Goal: Task Accomplishment & Management: Manage account settings

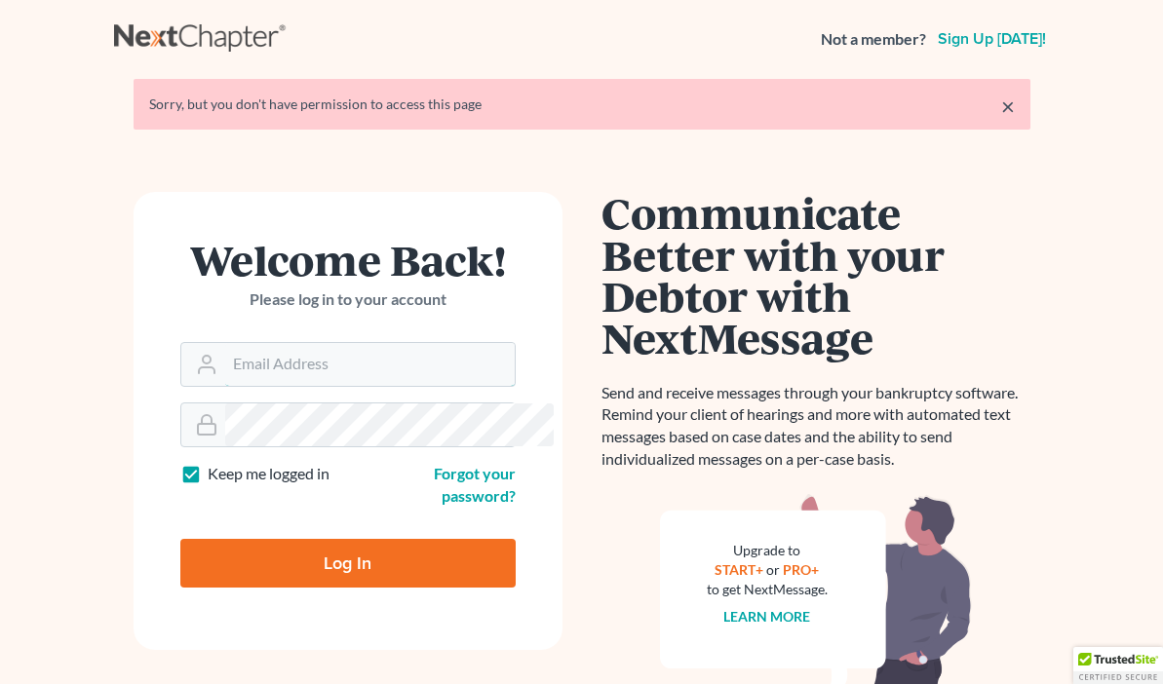
type input "[EMAIL_ADDRESS][DOMAIN_NAME]"
click at [284, 539] on input "Log In" at bounding box center [347, 563] width 335 height 49
type input "Thinking..."
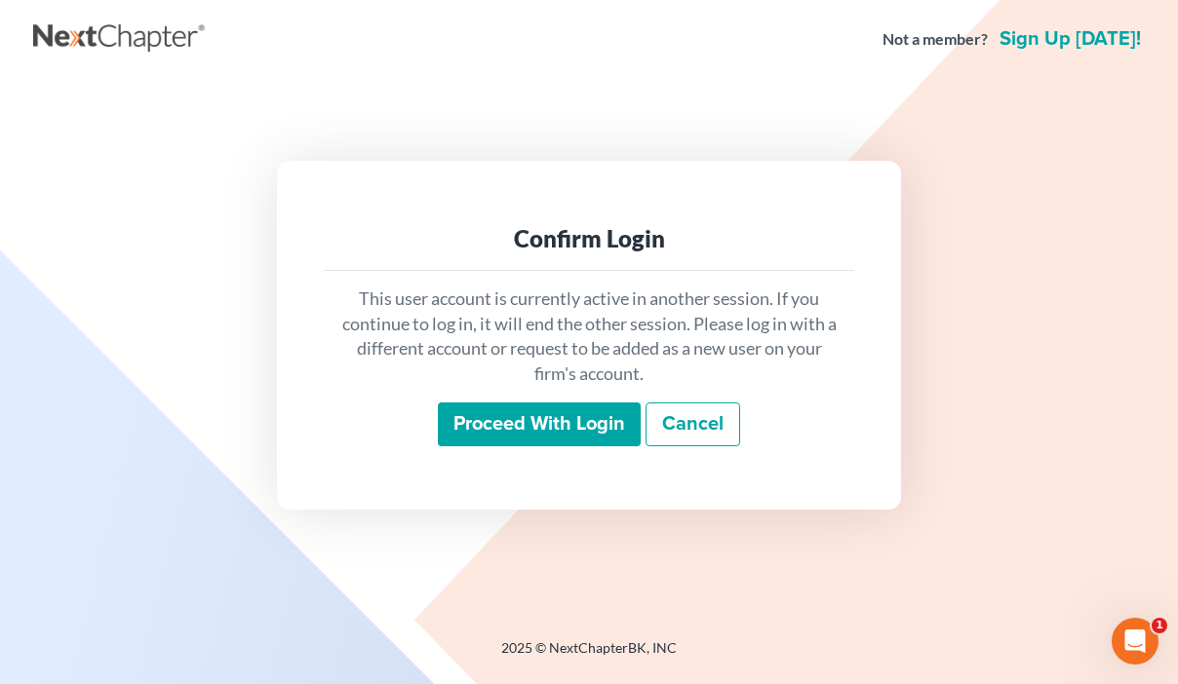
click at [562, 417] on input "Proceed with login" at bounding box center [539, 425] width 203 height 45
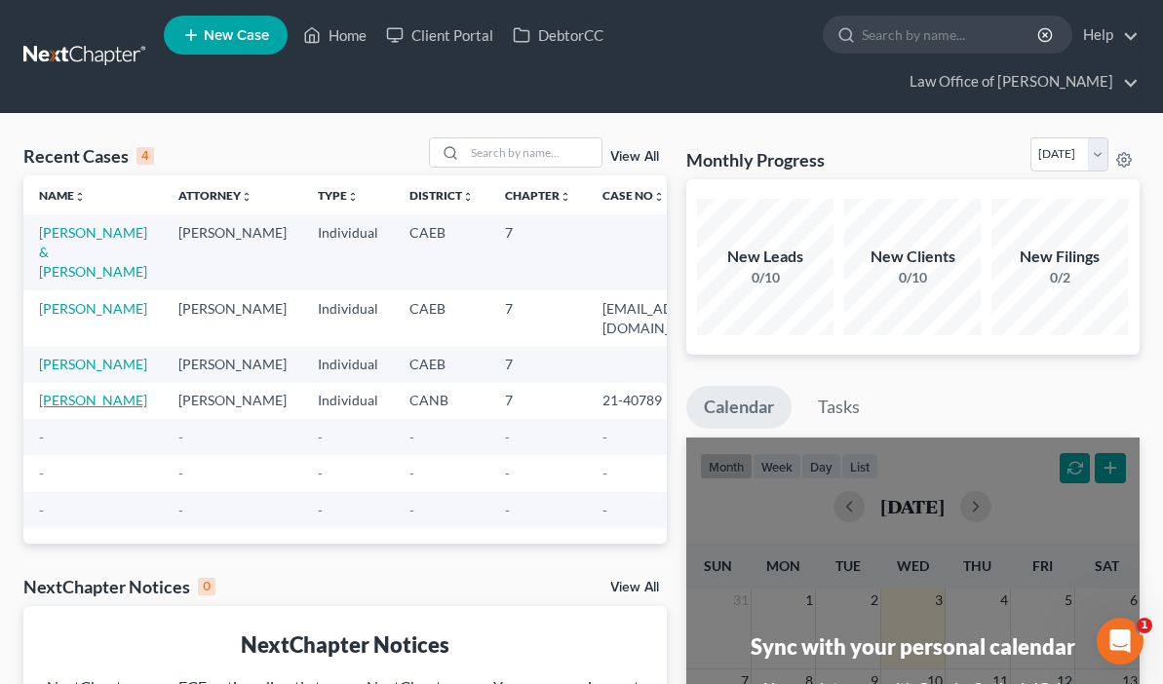
click at [63, 409] on link "[PERSON_NAME]" at bounding box center [93, 400] width 108 height 17
select select "2"
select select "0"
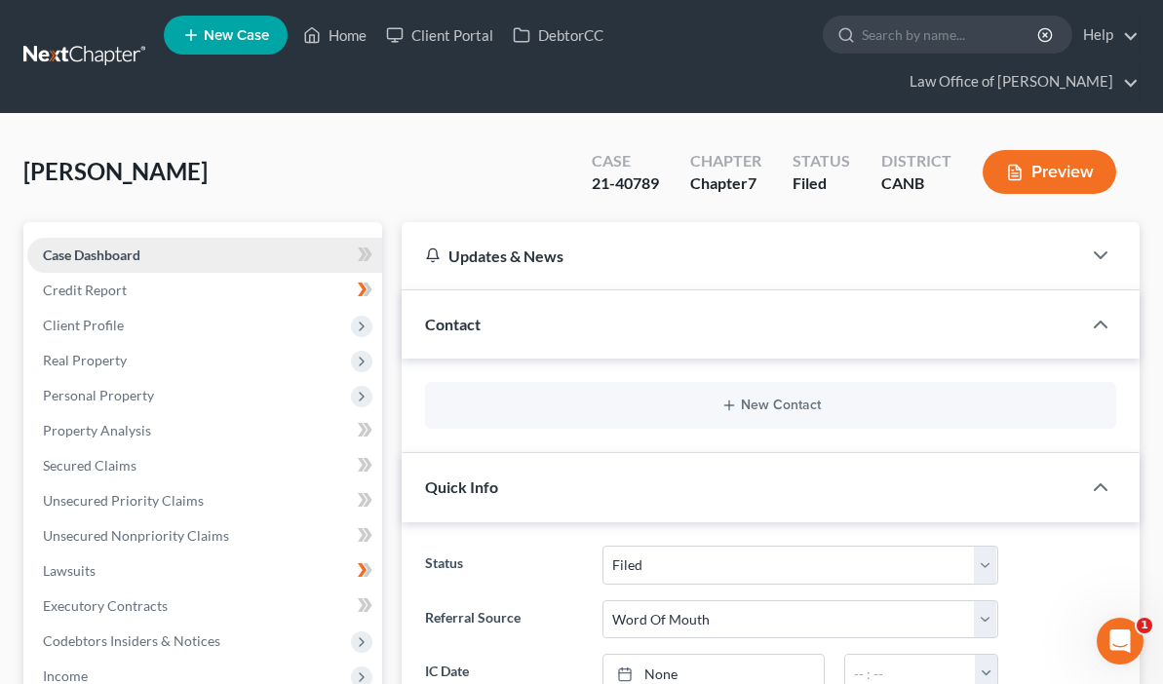
click at [105, 254] on span "Case Dashboard" at bounding box center [91, 255] width 97 height 17
click at [922, 187] on div "CANB" at bounding box center [916, 184] width 70 height 22
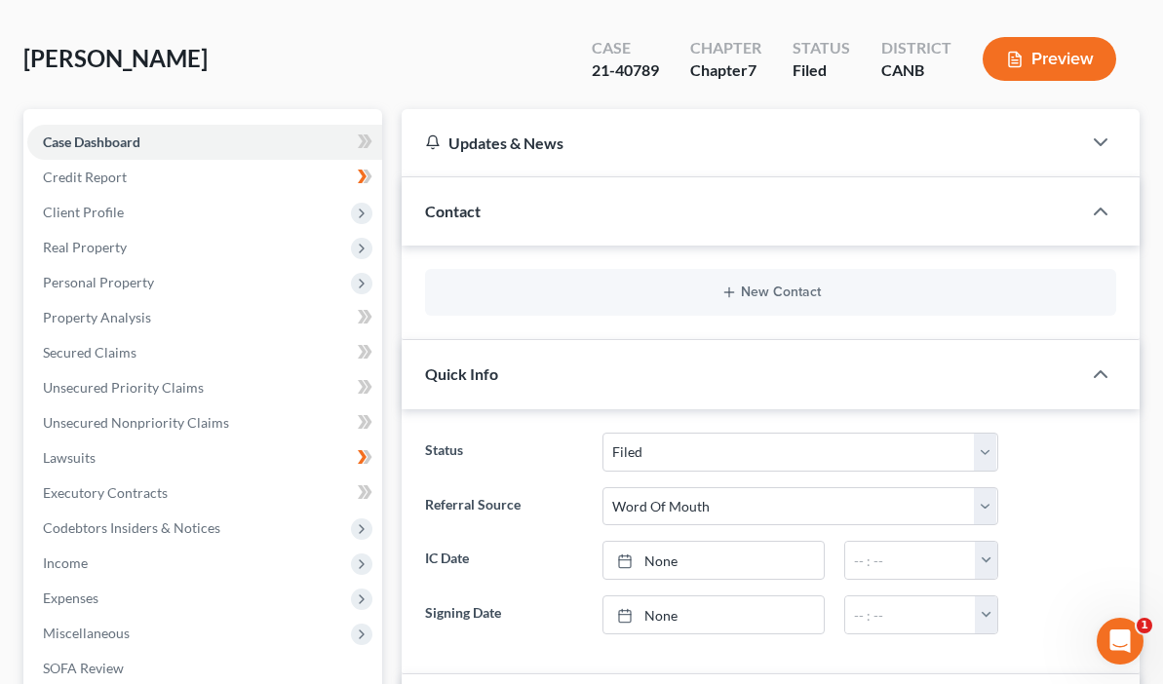
scroll to position [102, 0]
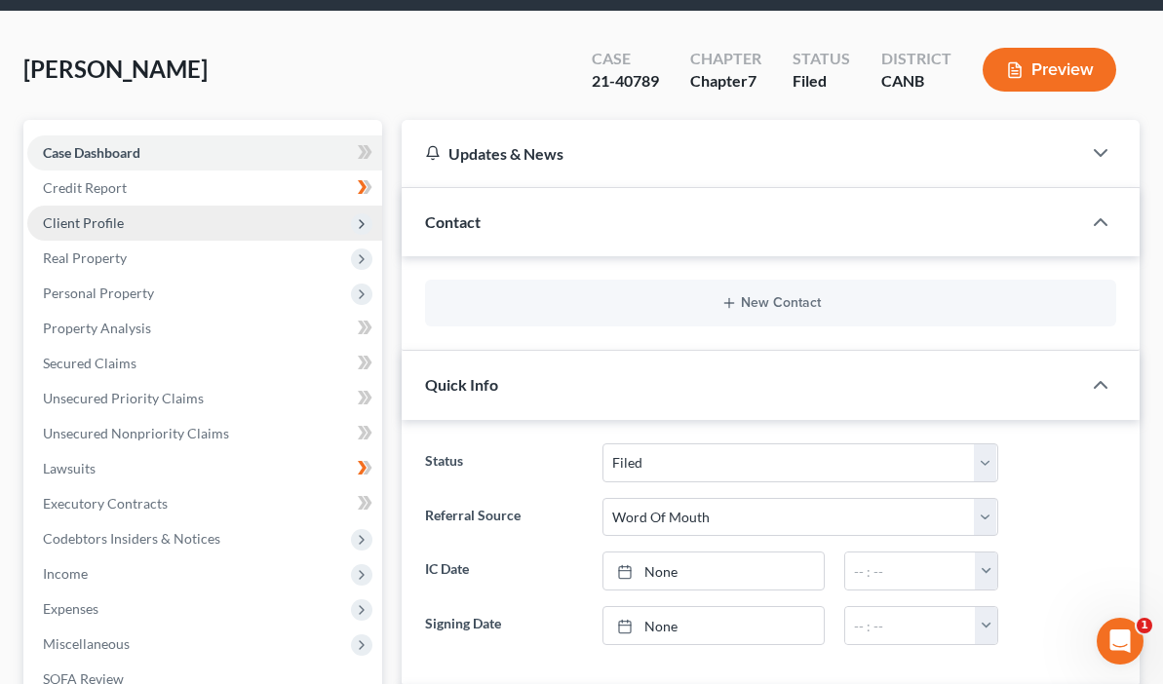
click at [87, 224] on span "Client Profile" at bounding box center [83, 222] width 81 height 17
